Goal: Find specific page/section: Find specific page/section

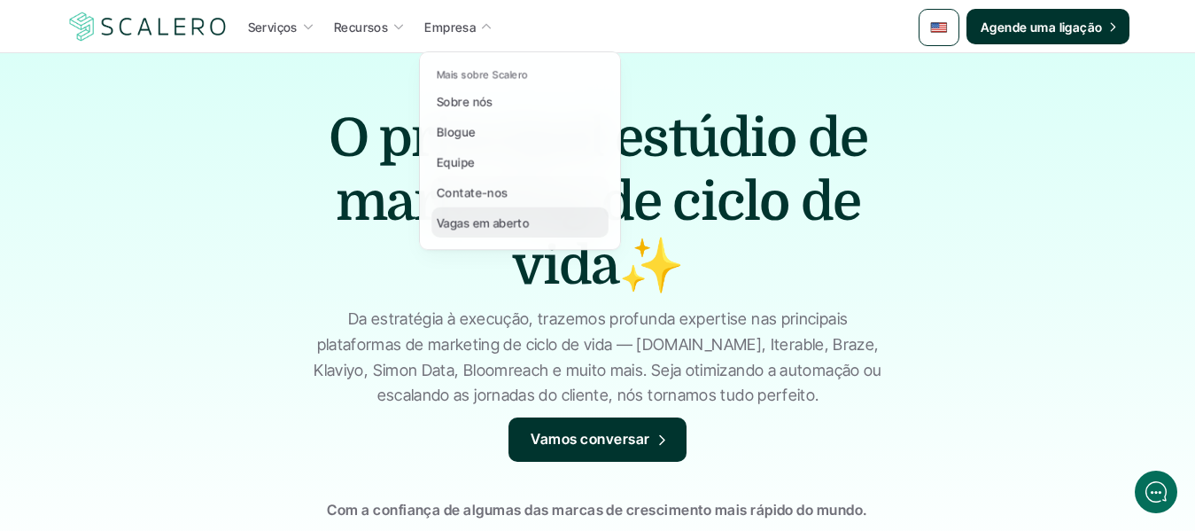
click at [487, 222] on font "Vagas em aberto" at bounding box center [483, 222] width 93 height 14
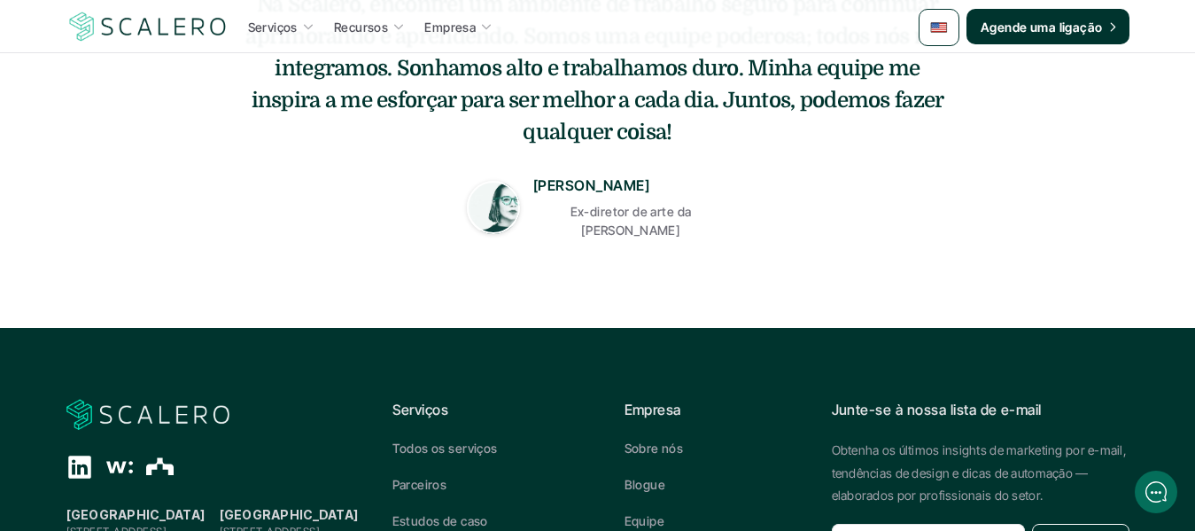
scroll to position [898, 0]
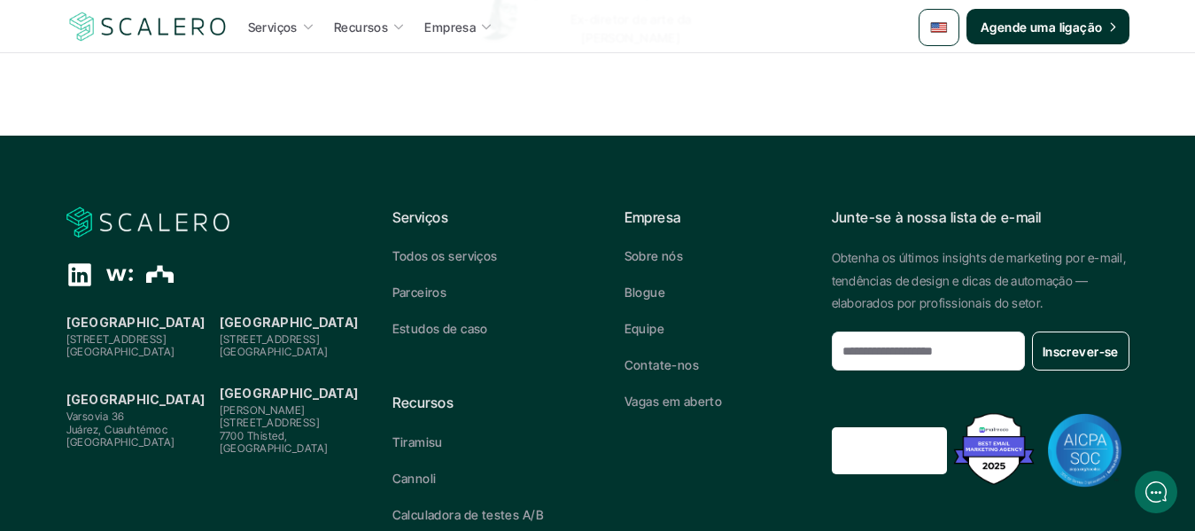
click at [662, 393] on font "Vagas em aberto" at bounding box center [673, 400] width 97 height 15
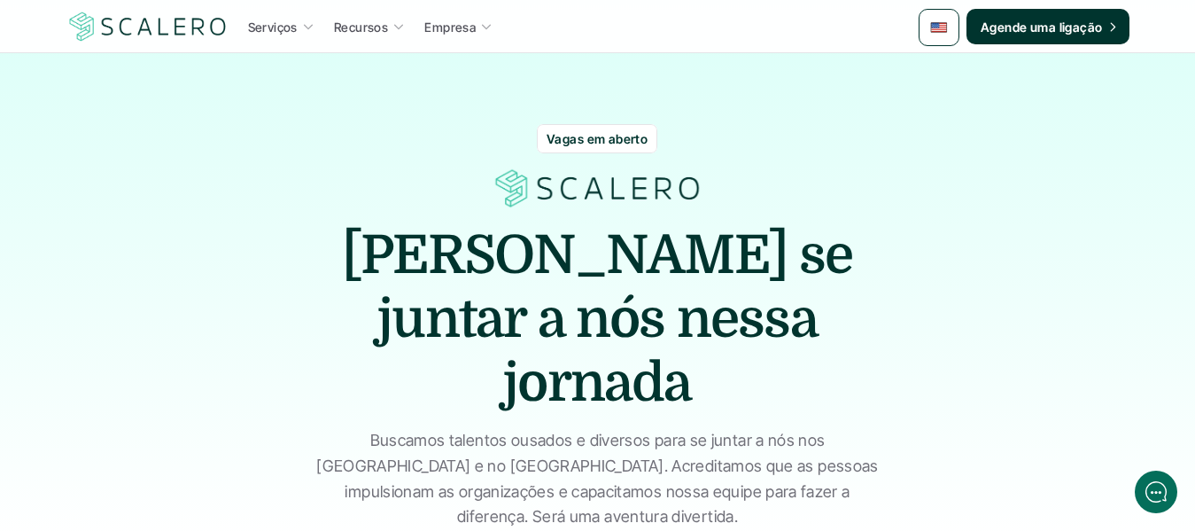
click at [597, 134] on font "Vagas em aberto" at bounding box center [597, 138] width 101 height 15
